Goal: Obtain resource: Download file/media

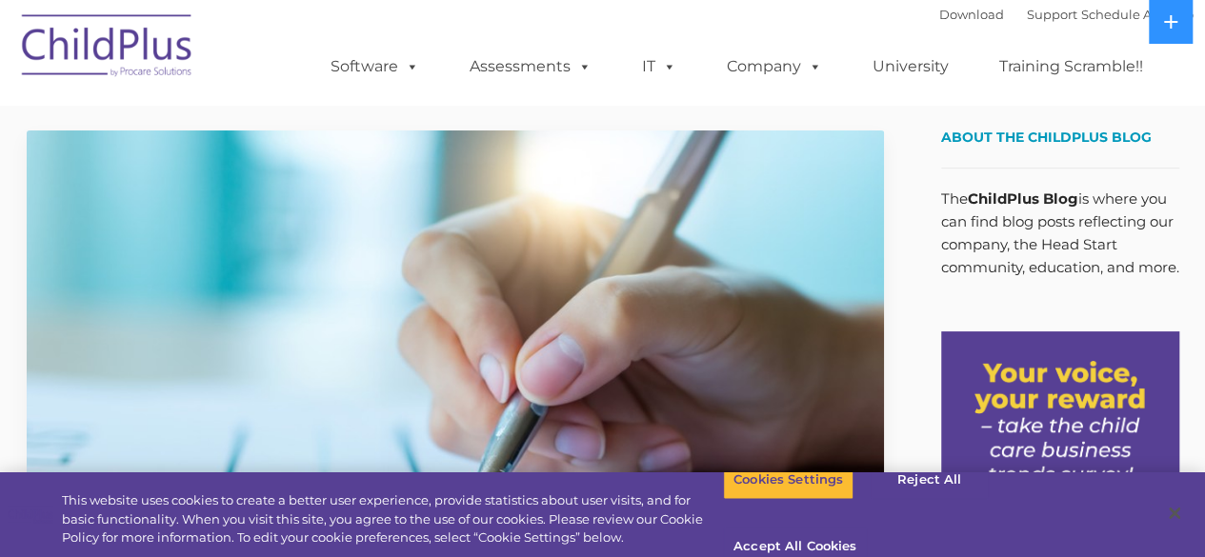
scroll to position [4, 0]
click at [945, 19] on link "Download" at bounding box center [971, 14] width 65 height 15
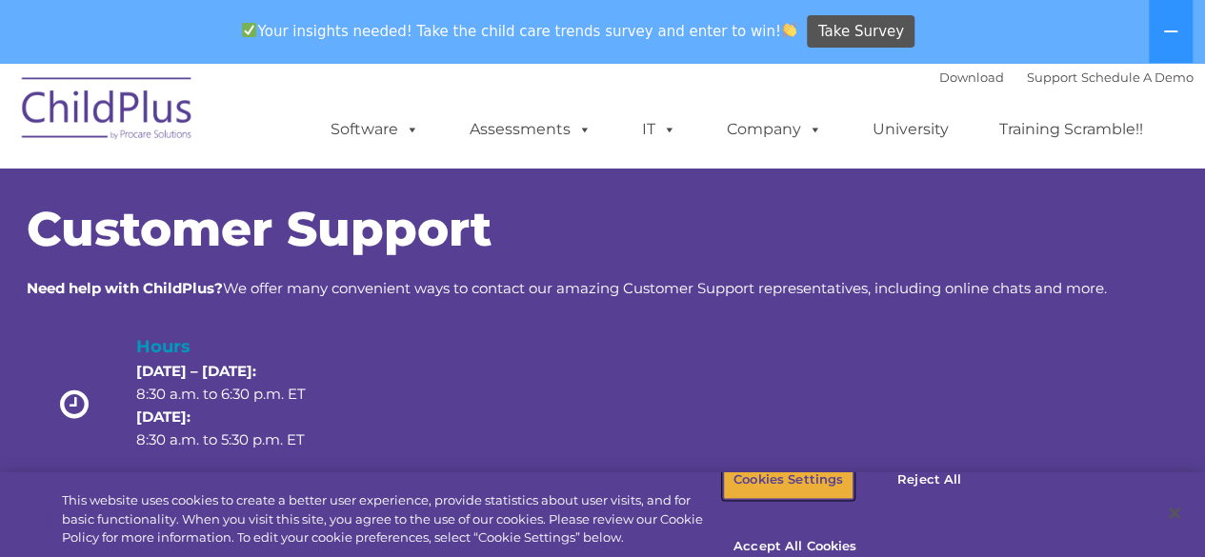
click at [808, 500] on button "Cookies Settings" at bounding box center [788, 480] width 131 height 40
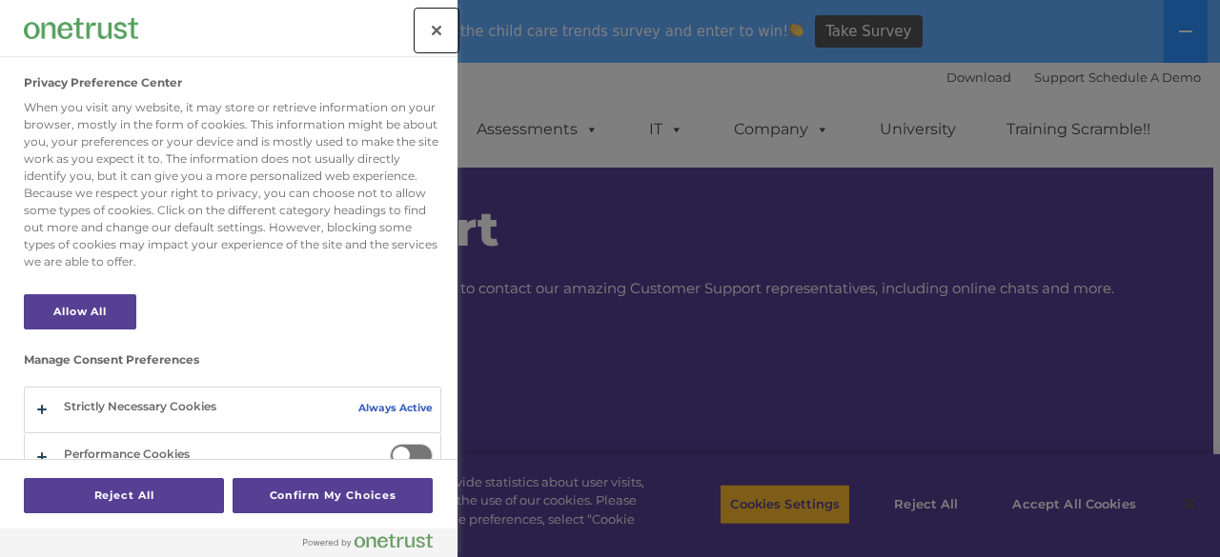
click at [437, 23] on button "Close" at bounding box center [436, 31] width 42 height 42
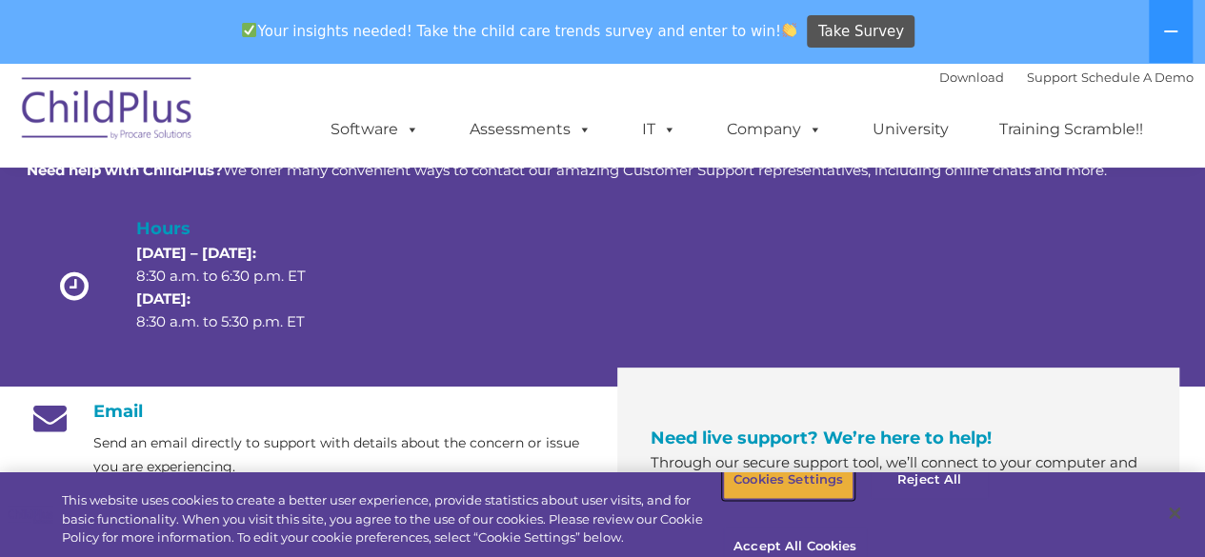
scroll to position [117, 0]
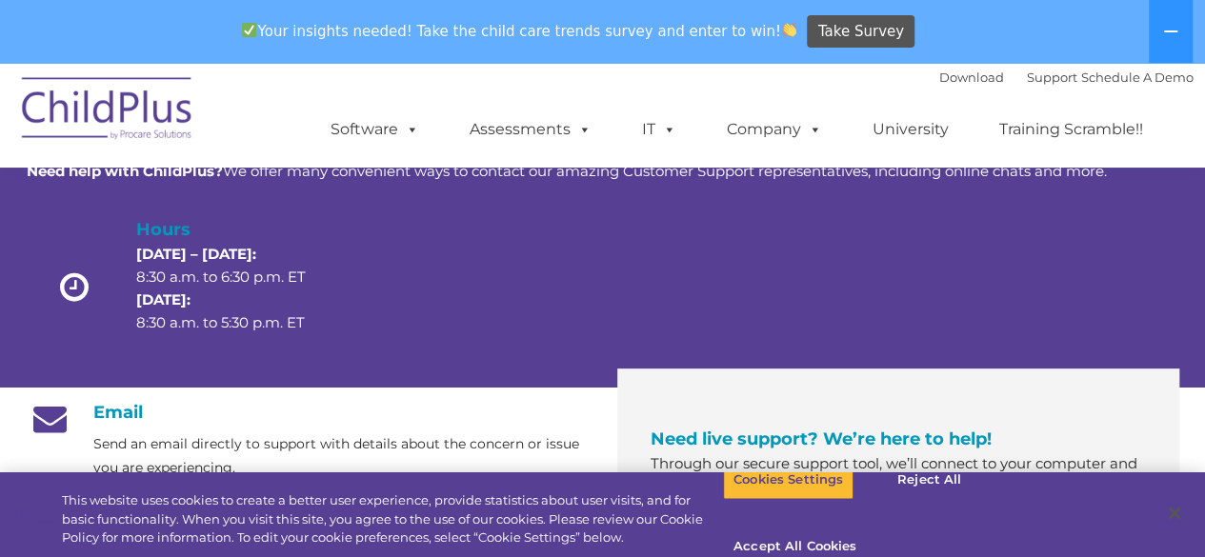
drag, startPoint x: 980, startPoint y: 445, endPoint x: 1121, endPoint y: 262, distance: 230.4
click at [1121, 262] on div "Hours Monday – Thursday: 8:30 a.m. to 6:30 p.m. ET Friday: 8:30 a.m. to 5:30 p.…" at bounding box center [603, 292] width 1153 height 152
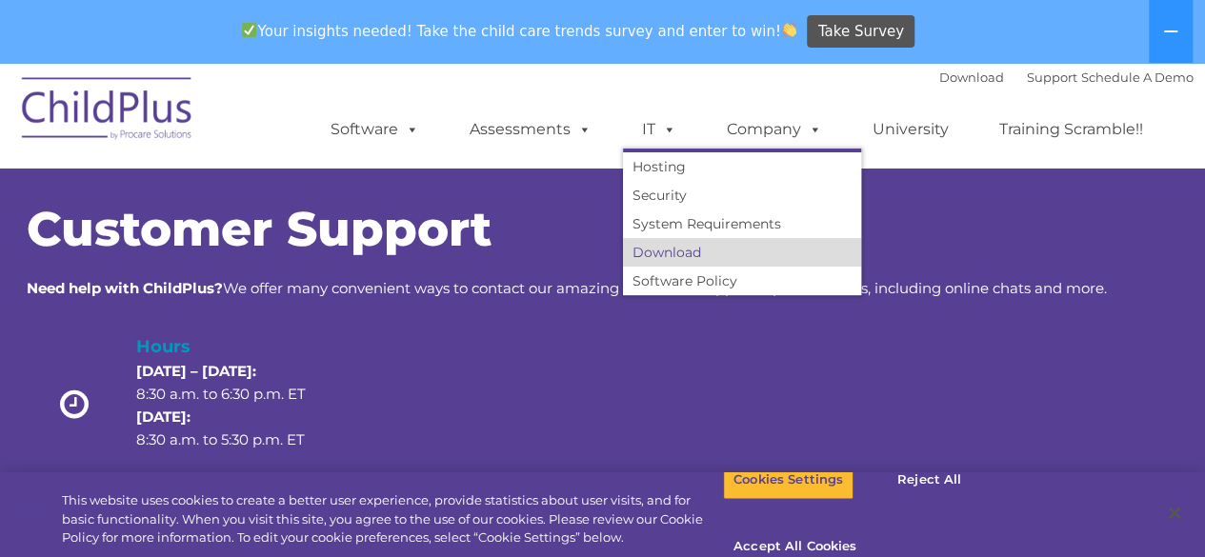
click at [686, 248] on link "Download" at bounding box center [742, 252] width 238 height 29
